Goal: Information Seeking & Learning: Learn about a topic

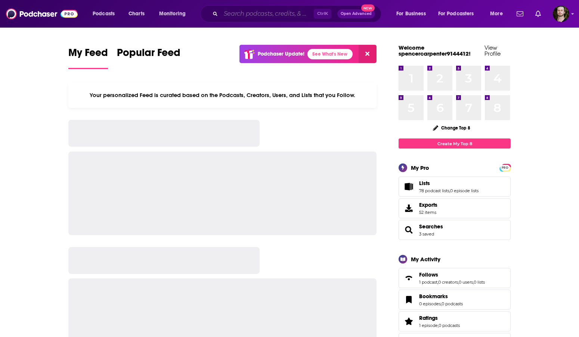
click at [234, 11] on input "Search podcasts, credits, & more..." at bounding box center [267, 14] width 93 height 12
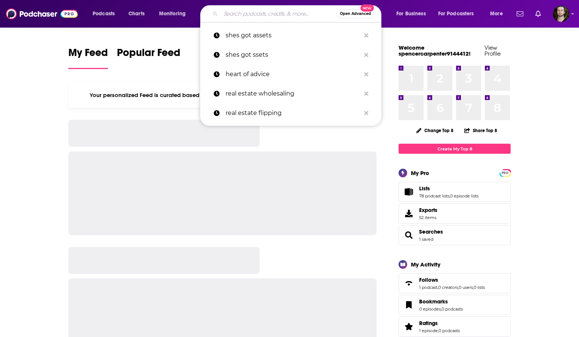
paste input "[PERSON_NAME]'s CashFlow Mindset"
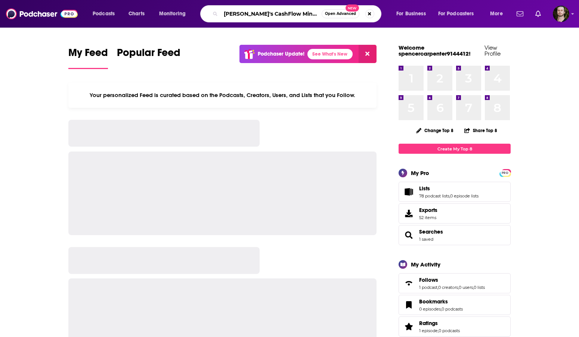
type input "[PERSON_NAME]'s CashFlow Mindset"
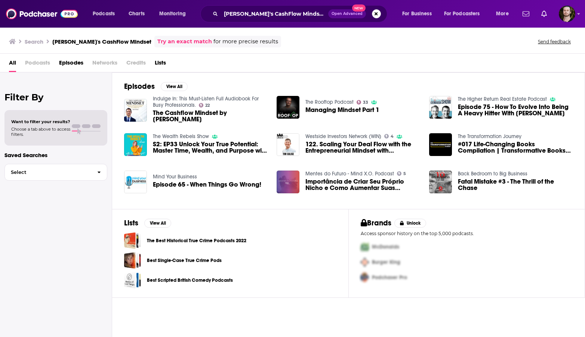
click at [174, 113] on span "The Cashflow Mindset by [PERSON_NAME]" at bounding box center [210, 116] width 115 height 13
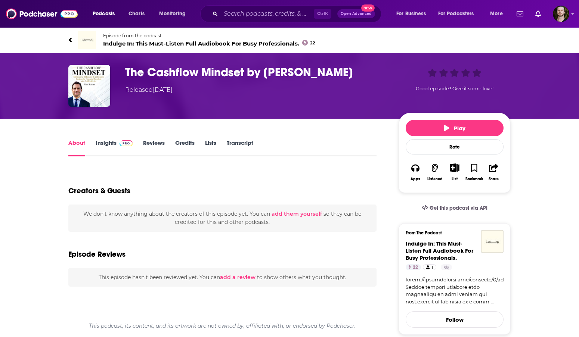
drag, startPoint x: 112, startPoint y: 152, endPoint x: 120, endPoint y: 151, distance: 8.3
click at [112, 151] on link "Insights" at bounding box center [114, 147] width 37 height 17
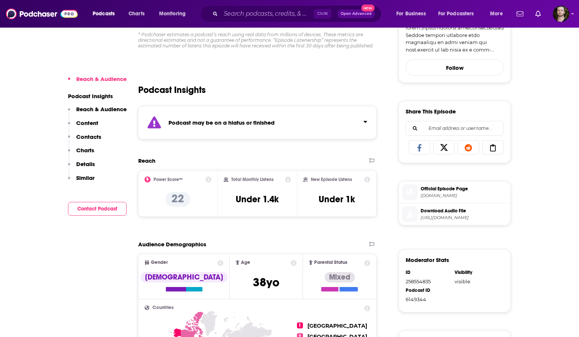
scroll to position [262, 0]
